Goal: Use online tool/utility

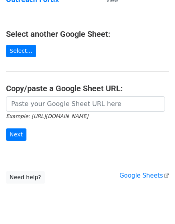
scroll to position [103, 0]
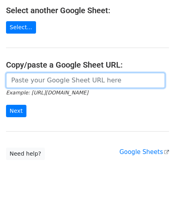
click at [51, 83] on input "url" at bounding box center [85, 80] width 159 height 15
paste input "[URL][DOMAIN_NAME]"
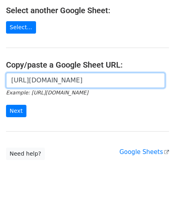
scroll to position [0, 174]
type input "[URL][DOMAIN_NAME]"
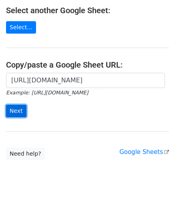
click at [20, 111] on input "Next" at bounding box center [16, 111] width 20 height 12
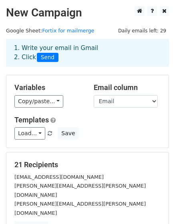
scroll to position [93, 0]
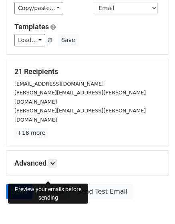
click at [44, 184] on link "Preview" at bounding box center [51, 191] width 35 height 15
